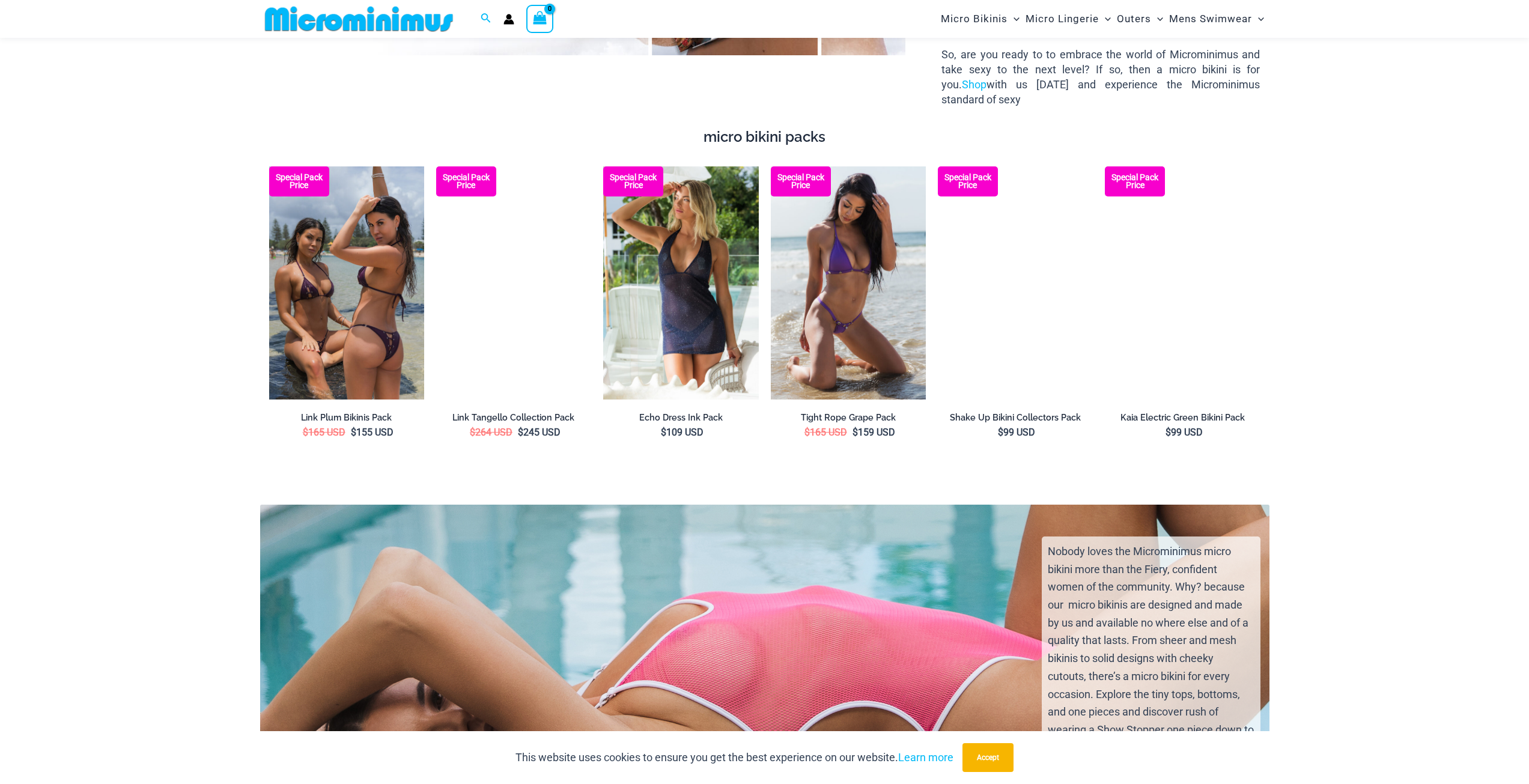
scroll to position [2453, 0]
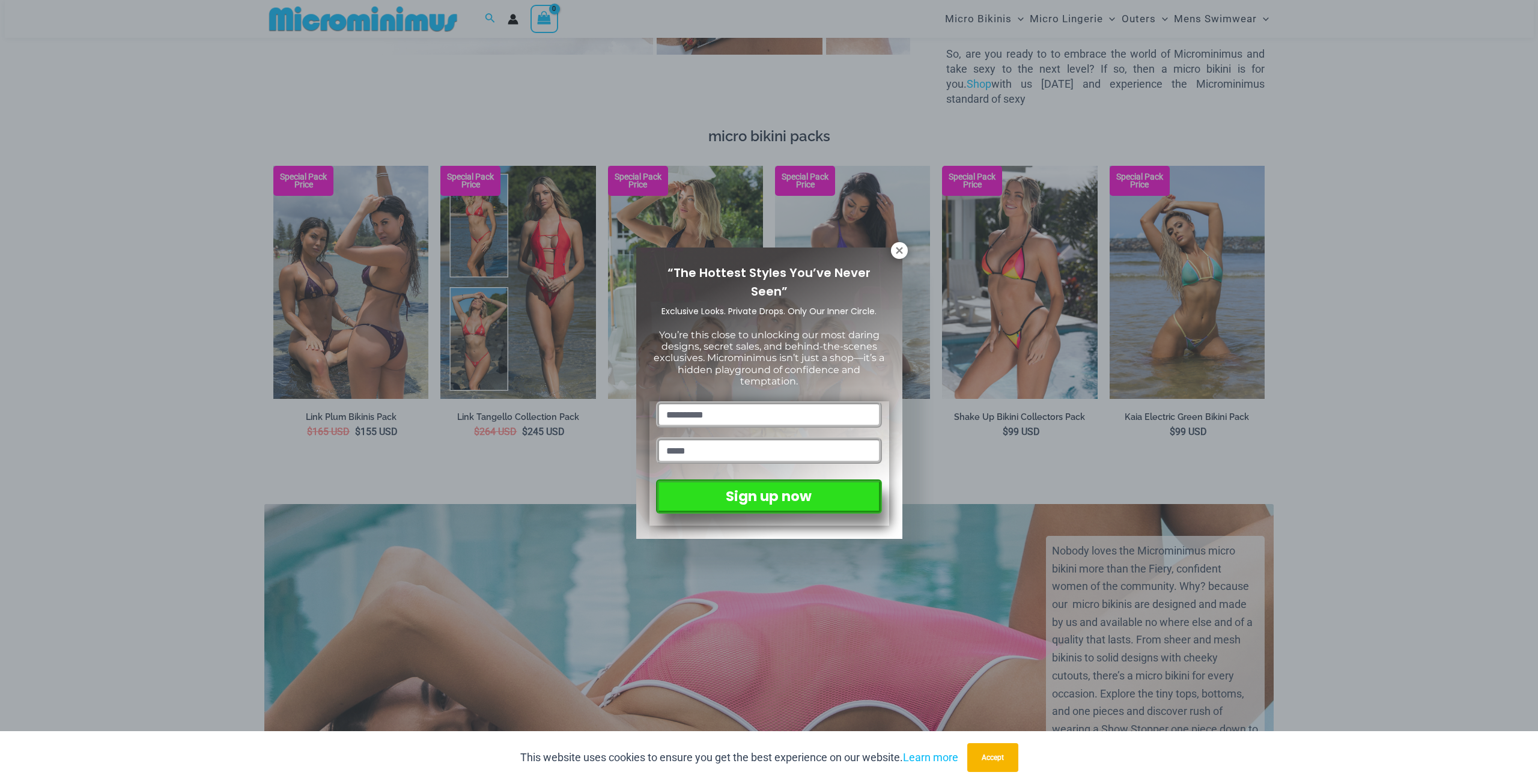
click at [1472, 246] on div "“The Hottest Styles You’ve Never Seen” Exclusive Looks. Private Drops. Only Our…" at bounding box center [769, 392] width 1538 height 784
